Goal: Task Accomplishment & Management: Use online tool/utility

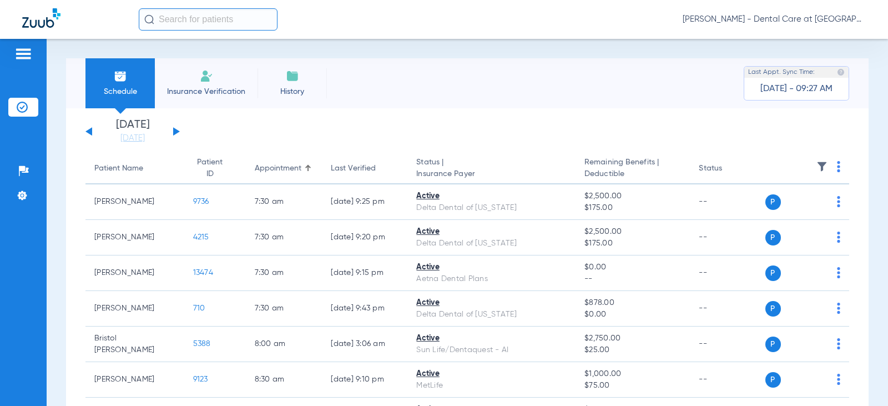
scroll to position [333, 0]
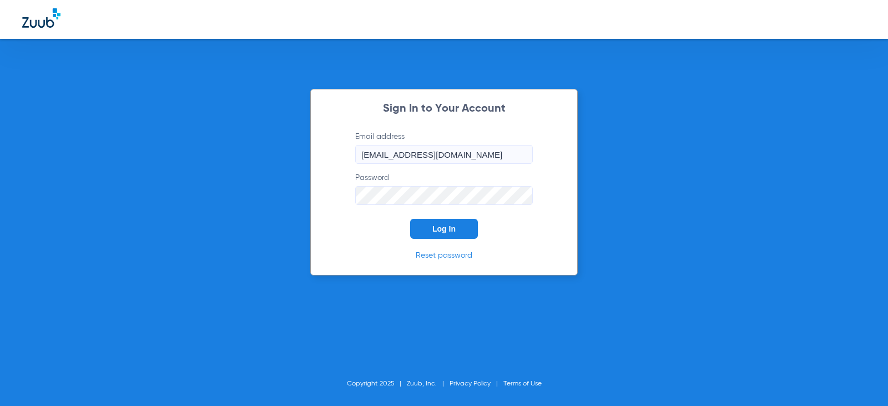
click at [428, 237] on button "Log In" at bounding box center [444, 229] width 68 height 20
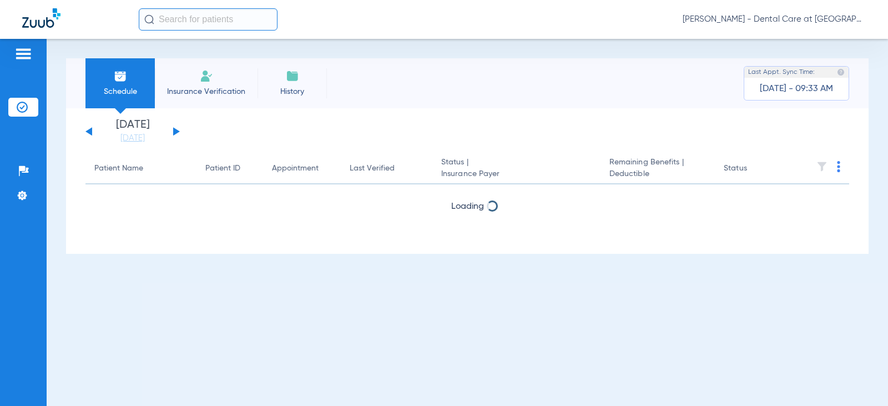
click at [207, 26] on input "text" at bounding box center [208, 19] width 139 height 22
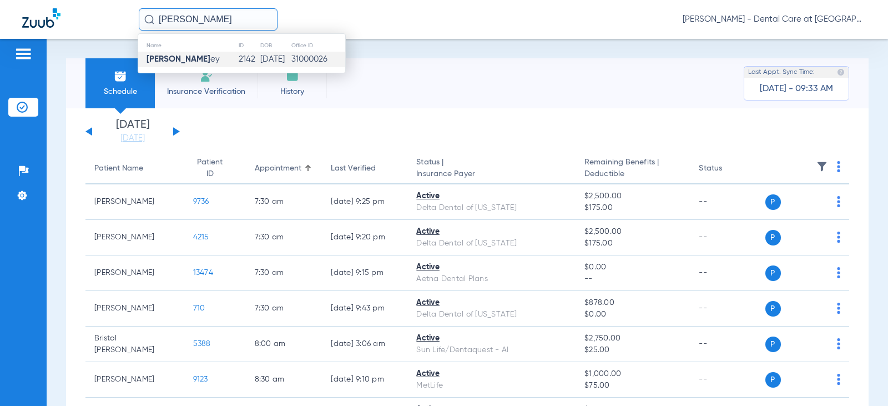
type input "[PERSON_NAME]"
click at [194, 57] on strong "[PERSON_NAME]" at bounding box center [179, 59] width 64 height 8
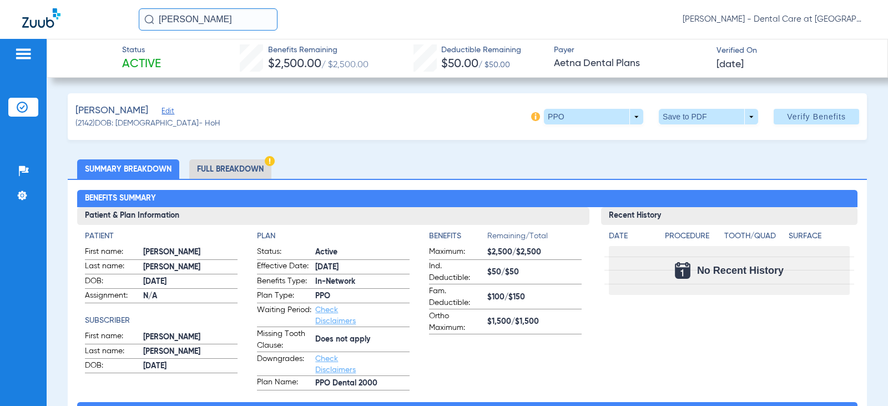
drag, startPoint x: 37, startPoint y: 24, endPoint x: 44, endPoint y: 15, distance: 11.4
click at [37, 24] on img at bounding box center [41, 17] width 38 height 19
